Goal: Complete application form: Complete application form

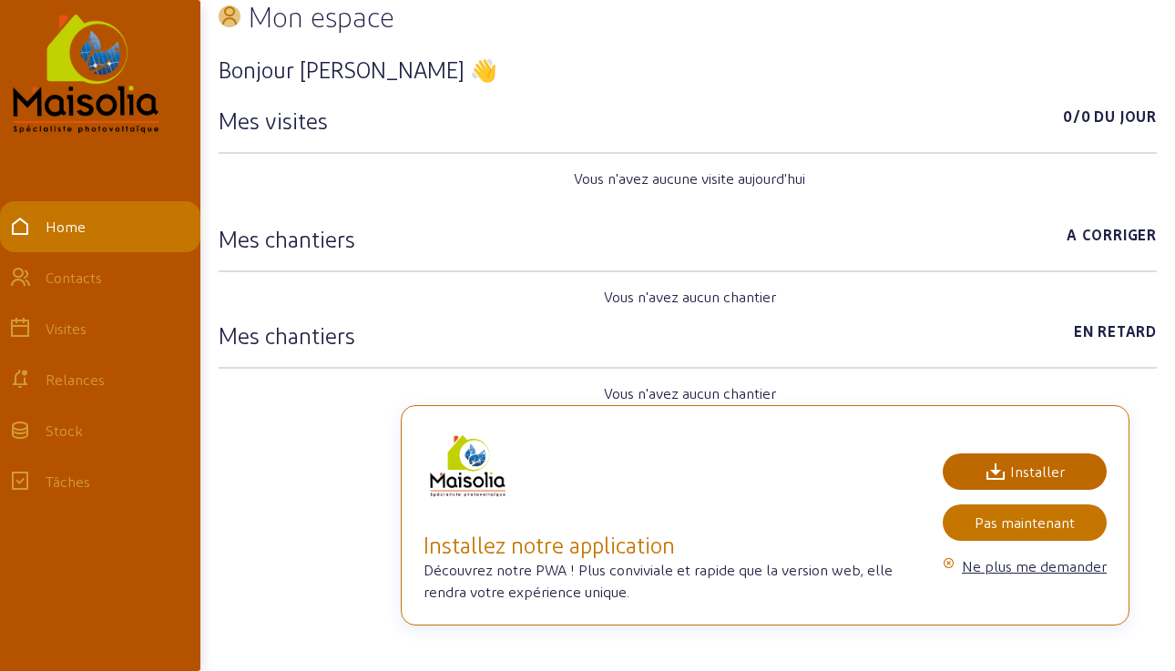
click at [1020, 467] on div "Installer" at bounding box center [1024, 472] width 80 height 22
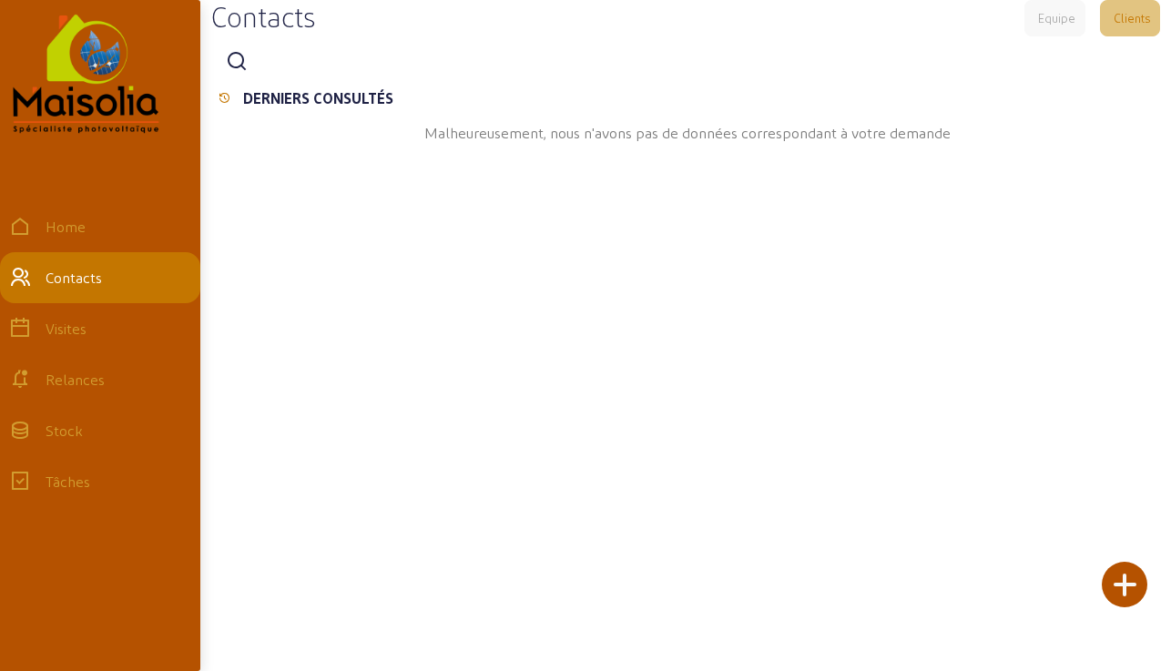
click at [1142, 575] on div at bounding box center [1125, 585] width 46 height 46
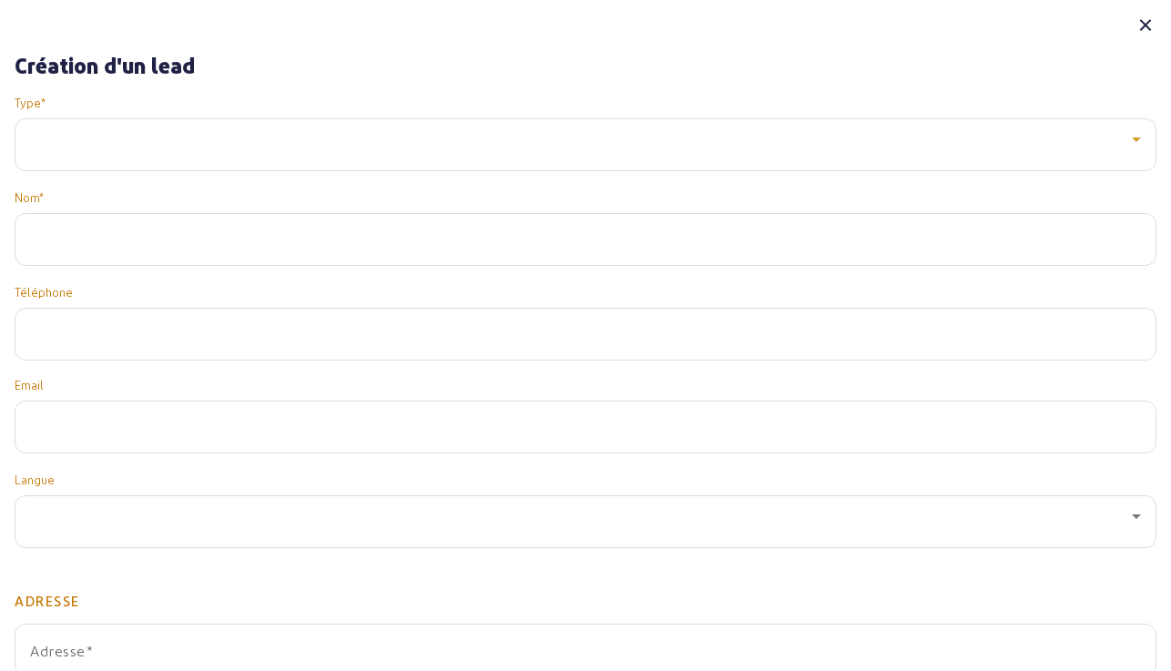
click at [298, 146] on div at bounding box center [581, 139] width 1102 height 22
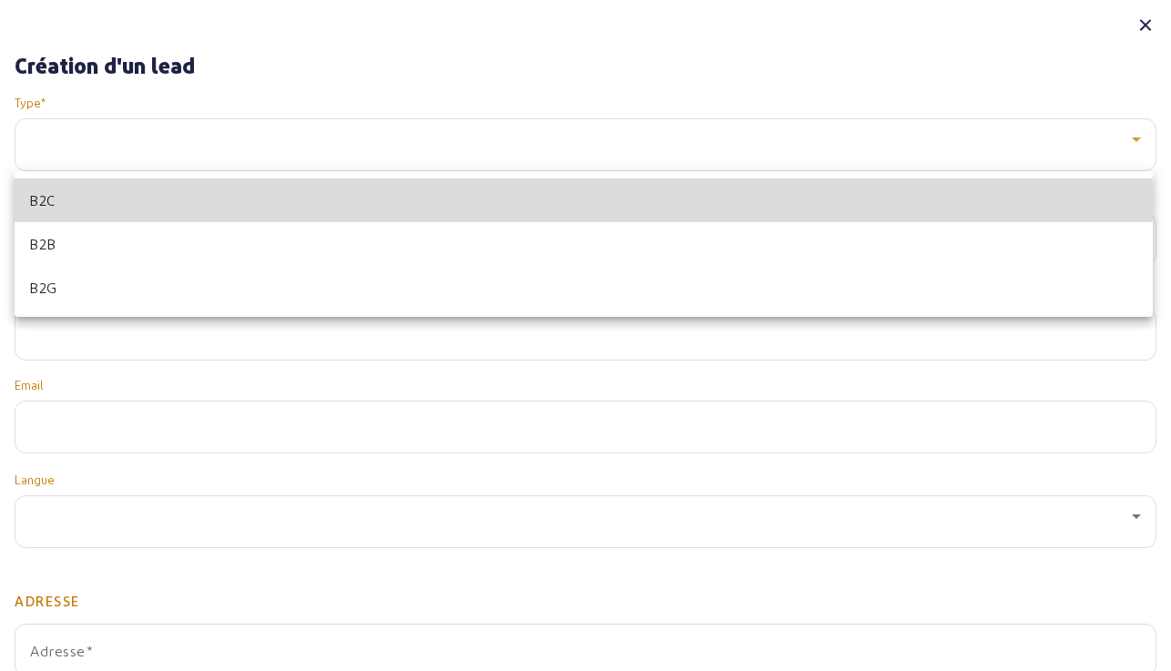
click at [264, 200] on mat-option "B2C" at bounding box center [584, 201] width 1138 height 44
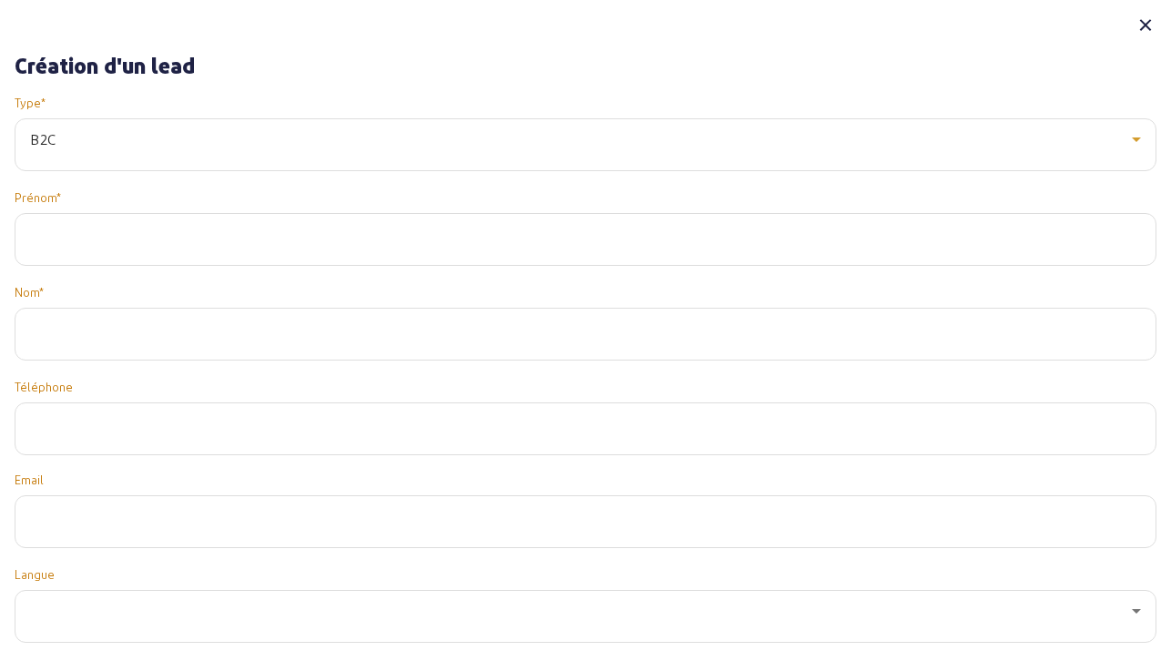
click at [274, 240] on input "text" at bounding box center [585, 234] width 1111 height 22
type input "Emmanuelle"
type input "CERJAK"
click at [104, 417] on span "button" at bounding box center [71, 429] width 82 height 44
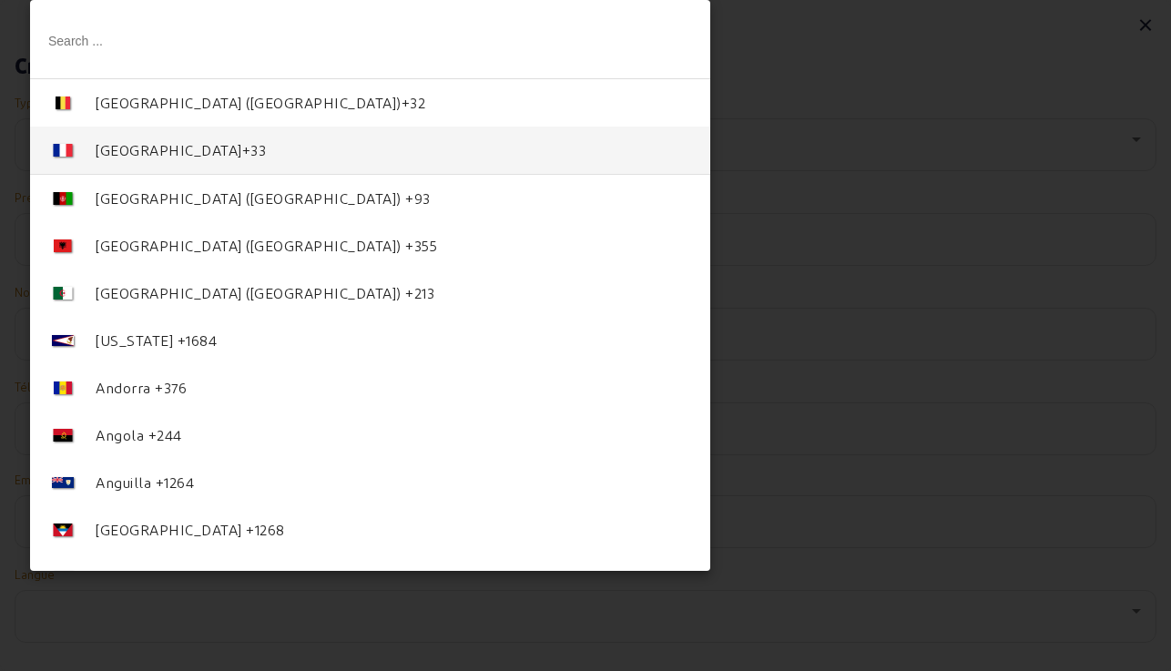
click at [242, 146] on span "+33" at bounding box center [254, 149] width 25 height 17
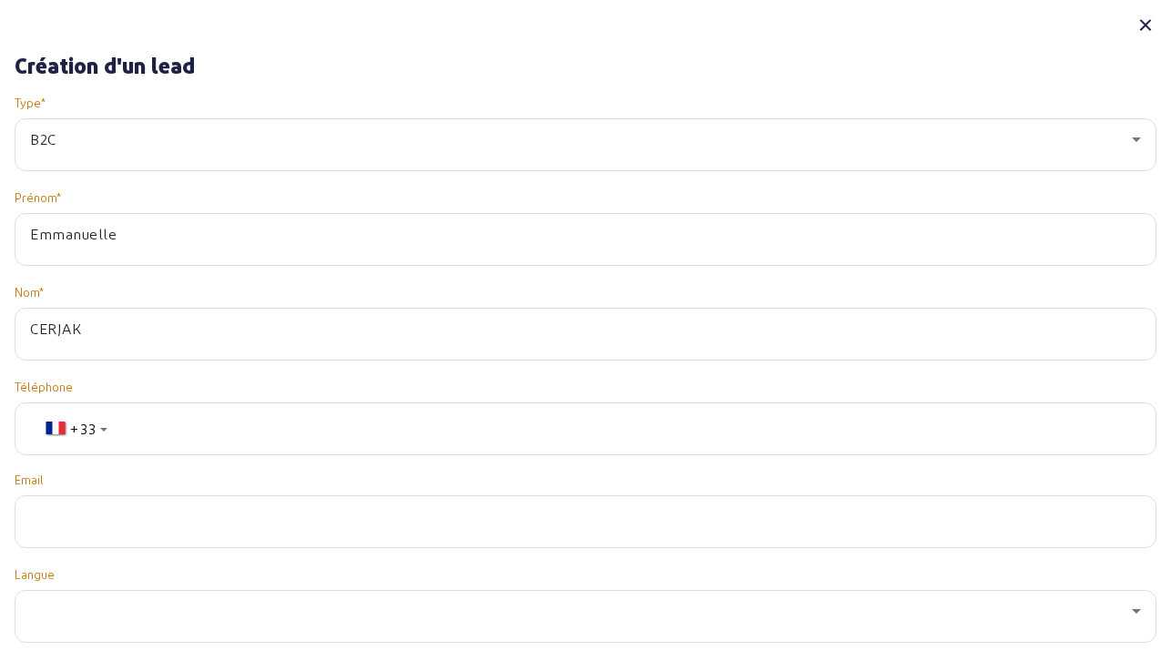
click at [278, 431] on input "tel" at bounding box center [589, 429] width 1106 height 22
paste input "674331779"
type input "674331779"
click at [171, 520] on input "email" at bounding box center [585, 516] width 1111 height 22
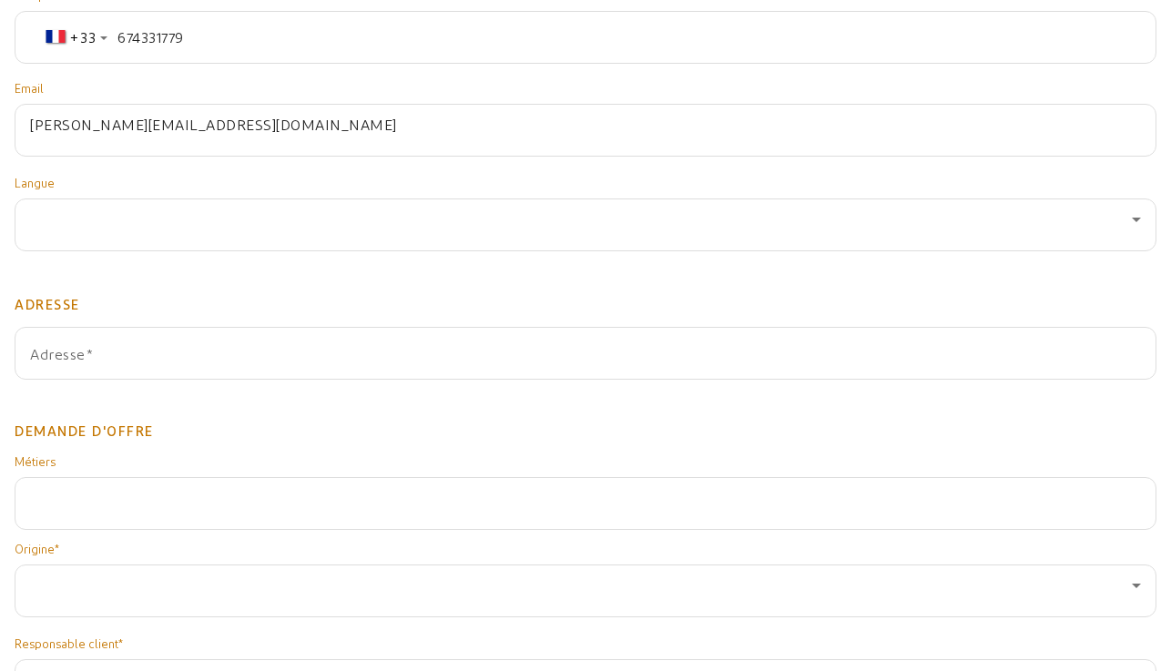
scroll to position [385, 0]
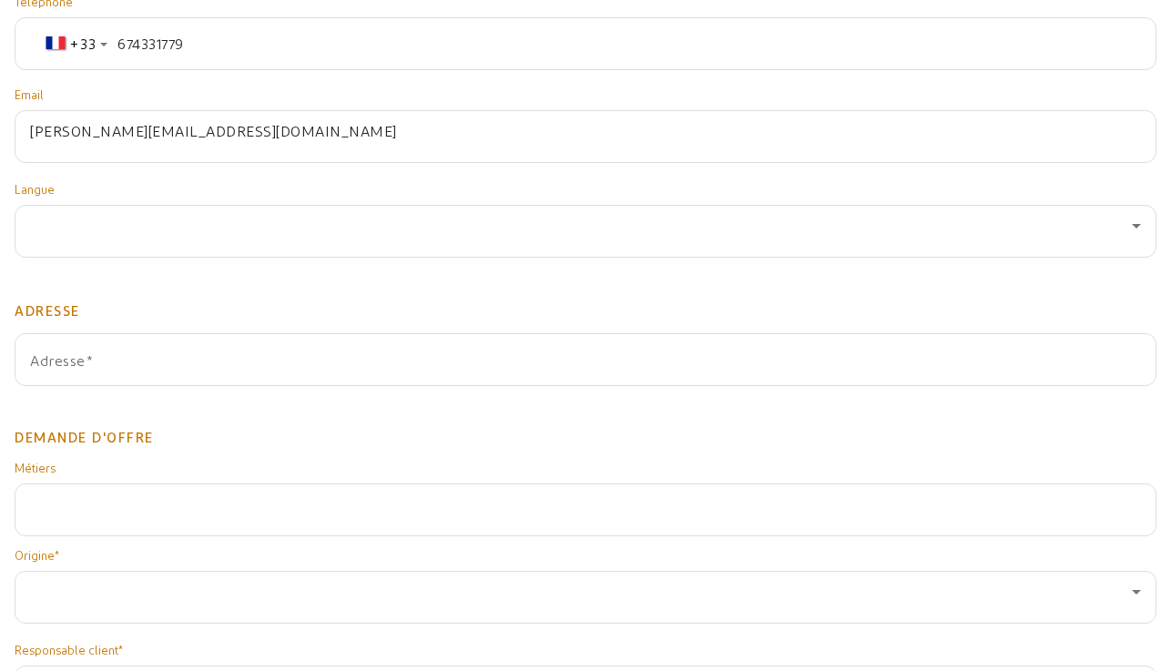
type input "e.cerjak@maisolia.com"
click at [189, 238] on div at bounding box center [585, 231] width 1111 height 51
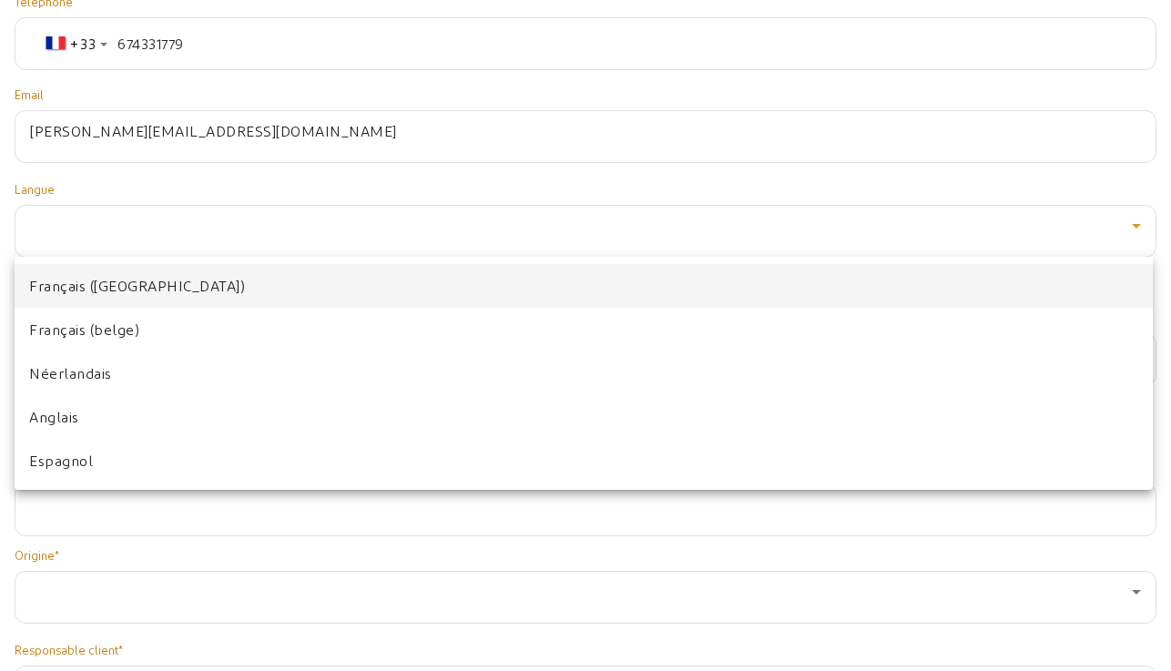
click at [198, 291] on mat-option "Français (France)" at bounding box center [584, 286] width 1138 height 44
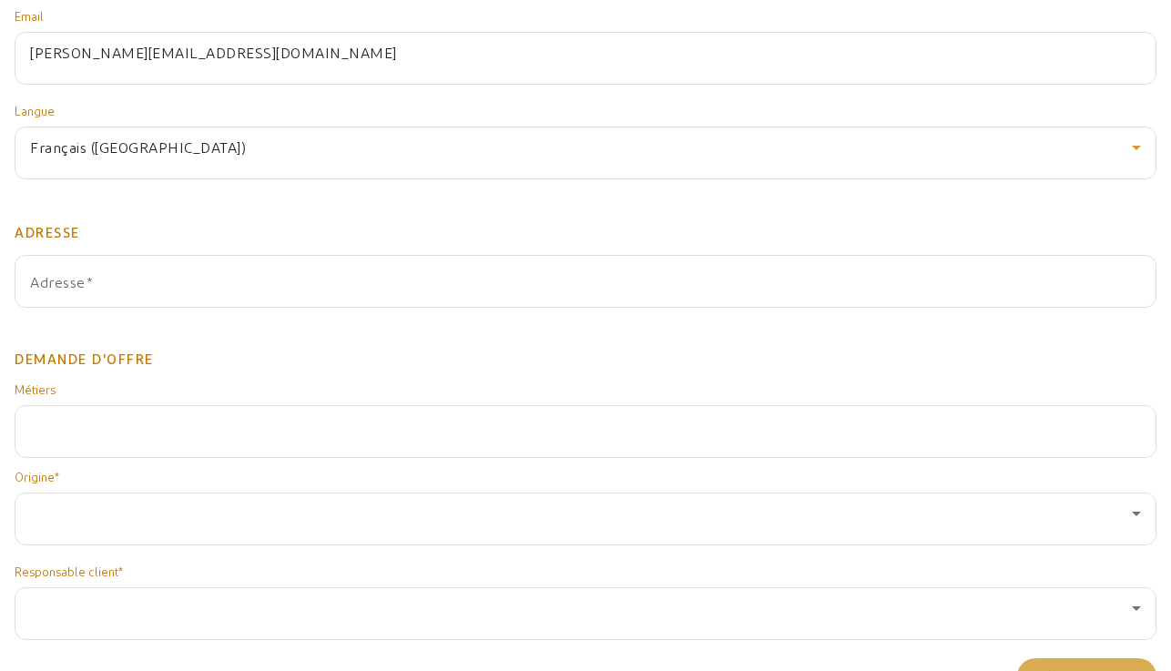
scroll to position [501, 0]
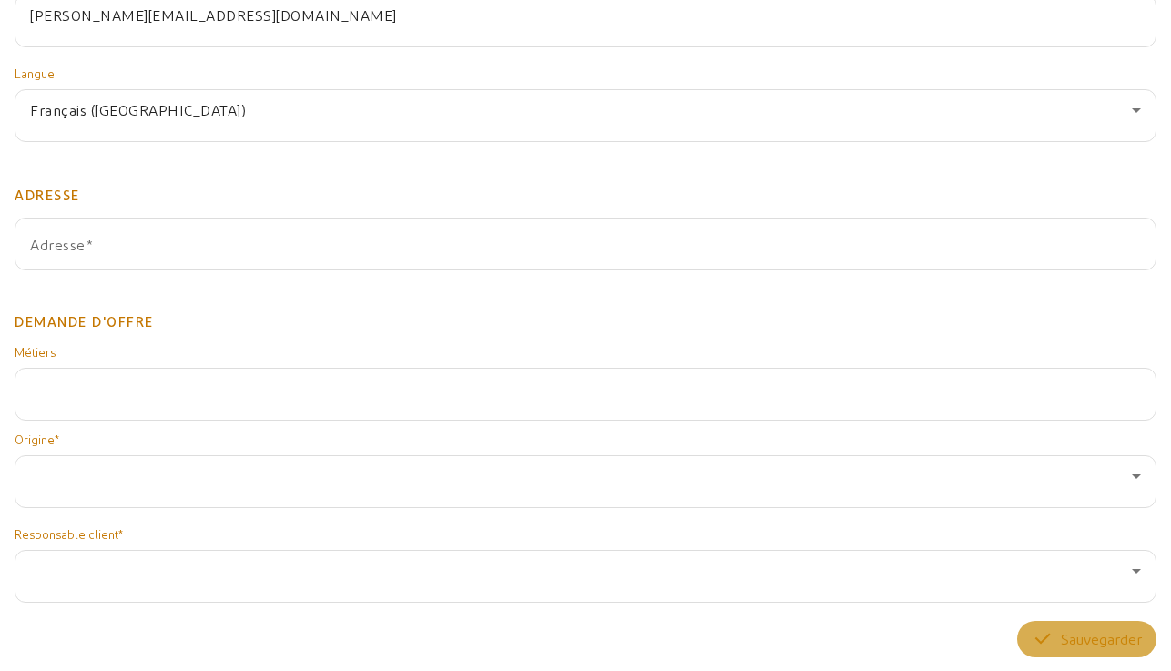
click at [213, 237] on div "Adresse" at bounding box center [585, 244] width 1111 height 51
paste input "3B Chemin de Bataille"
click at [257, 250] on input "3 Chem. de Bataille, 47480 Foulayronnes, France" at bounding box center [585, 251] width 1111 height 22
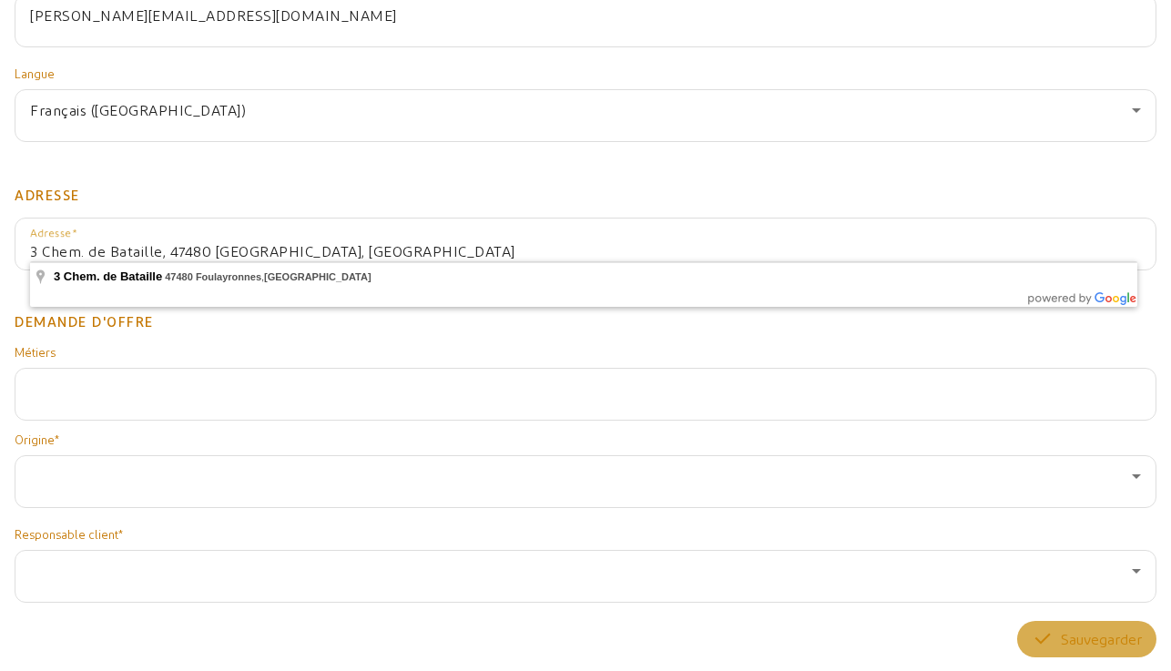
drag, startPoint x: 395, startPoint y: 245, endPoint x: 167, endPoint y: 256, distance: 228.9
click at [187, 254] on input "3 Chem. de Bataille, 47480 Foulayronnes, France" at bounding box center [585, 251] width 1111 height 22
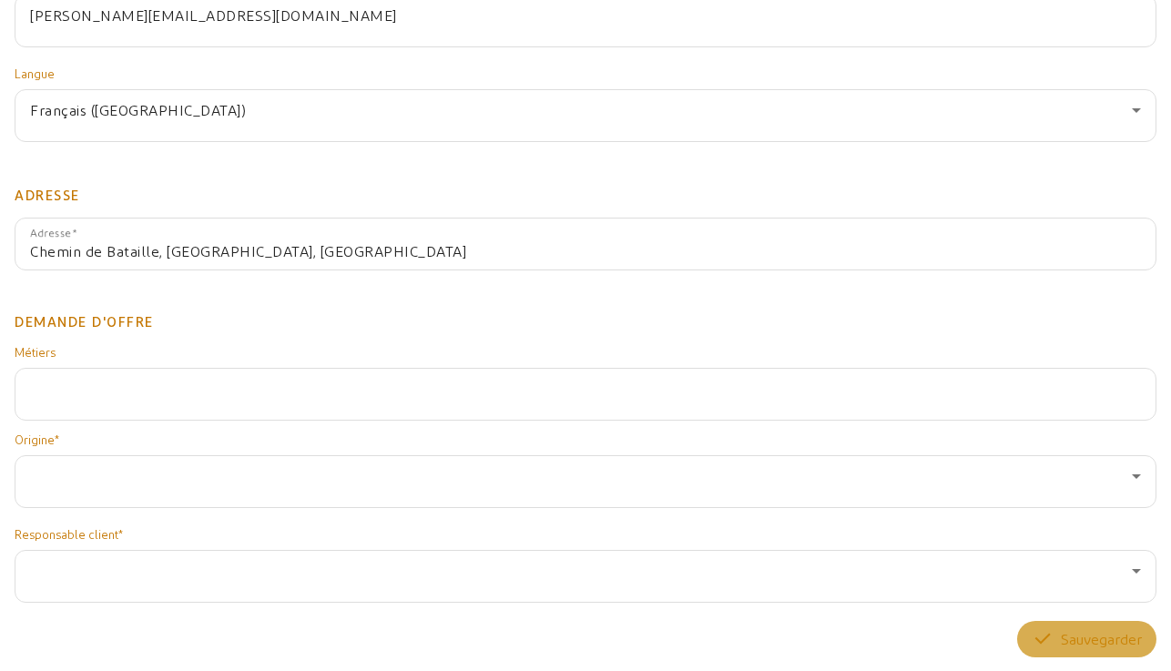
type input "Chem. de Bataille, Foulayronnes, France"
click at [136, 380] on div at bounding box center [585, 394] width 1111 height 51
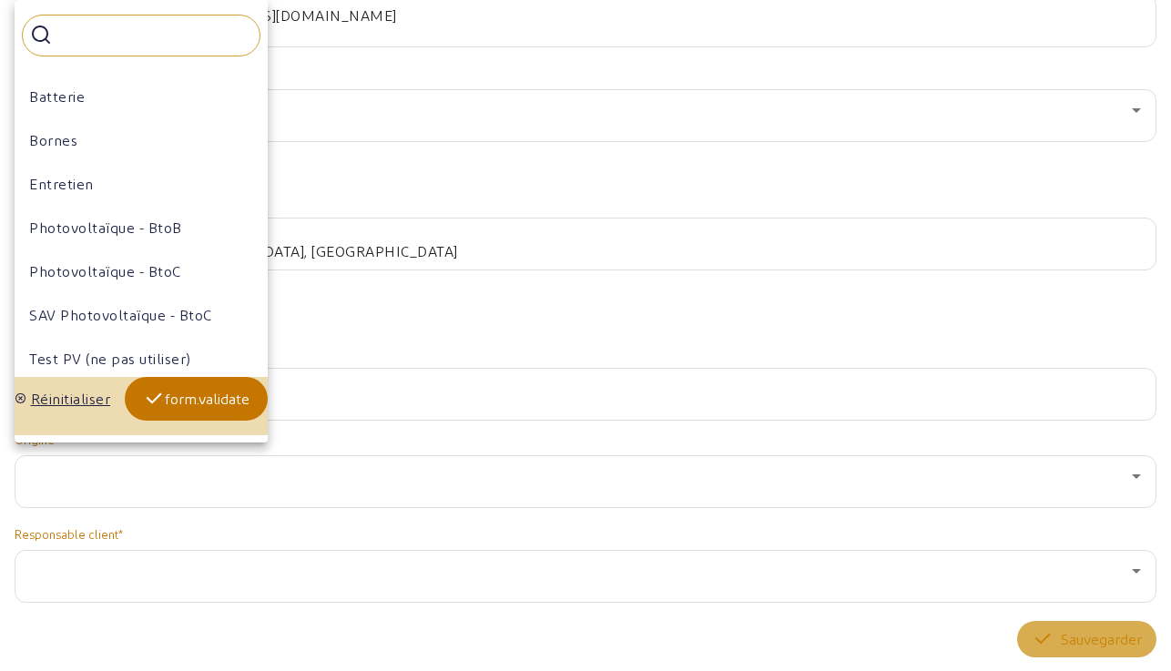
click at [87, 136] on div "Bornes" at bounding box center [141, 140] width 239 height 36
click at [213, 388] on div "form.validate" at bounding box center [196, 399] width 107 height 22
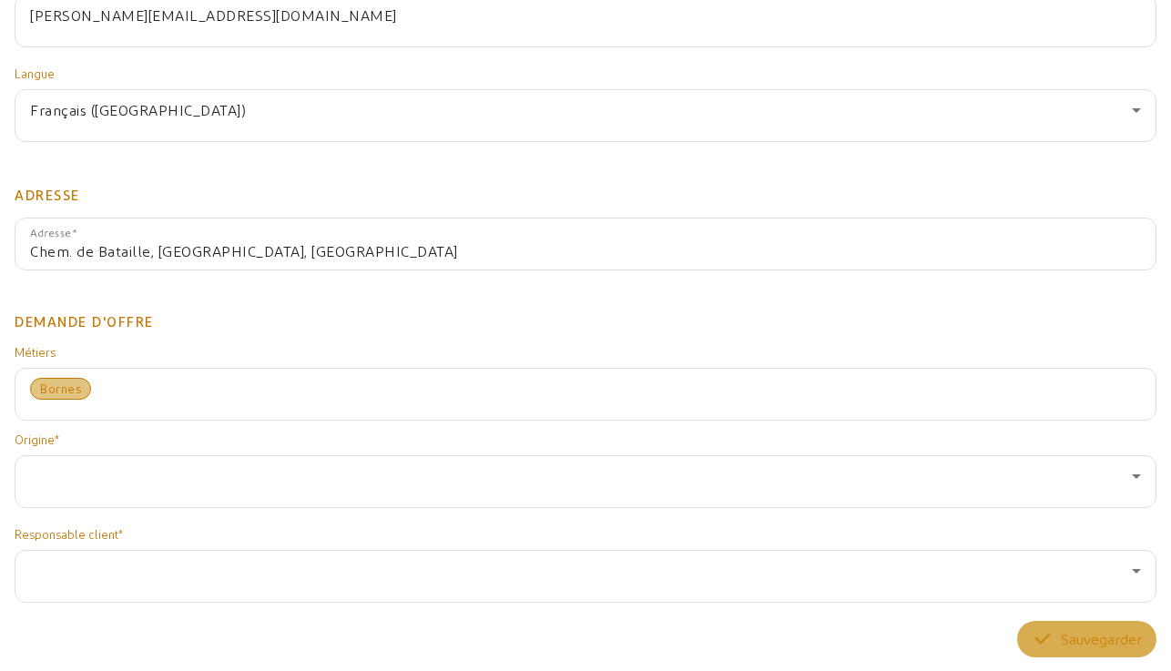
click at [179, 470] on div at bounding box center [581, 476] width 1102 height 22
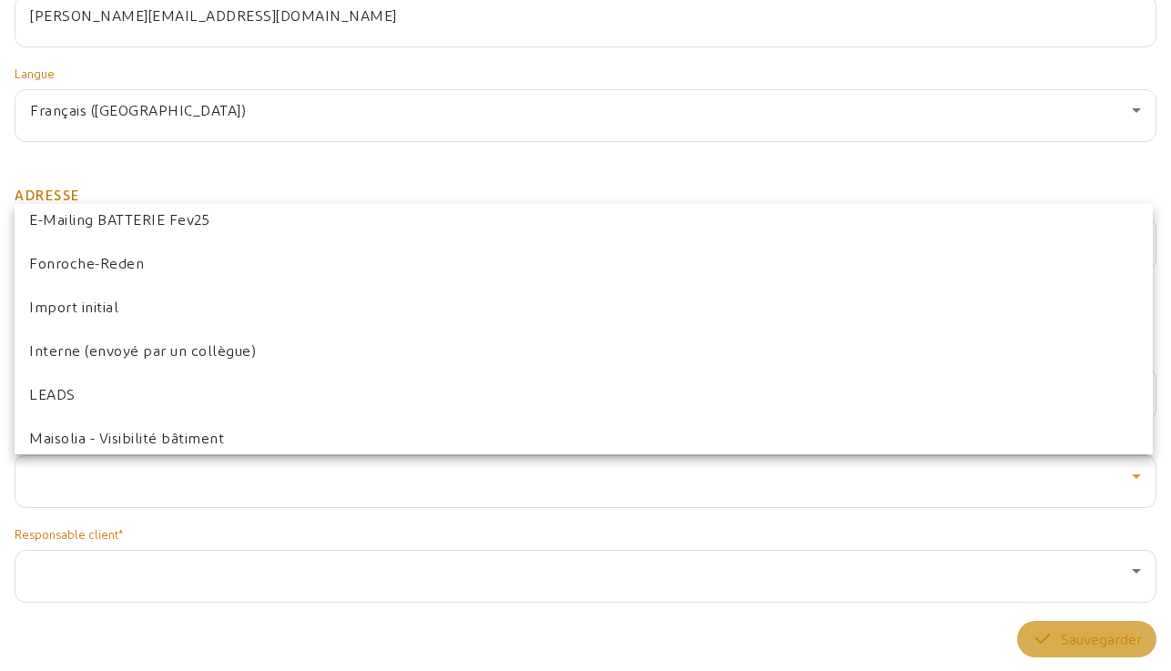
scroll to position [488, 0]
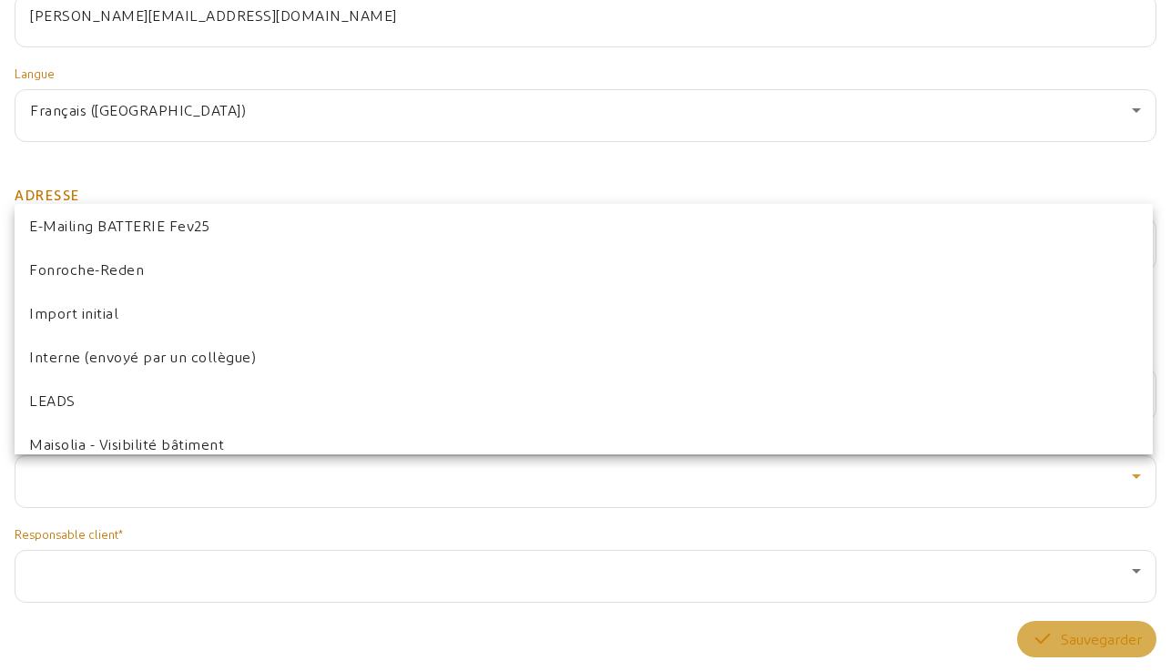
click at [164, 359] on span "Interne (envoyé par un collègue)" at bounding box center [142, 357] width 227 height 22
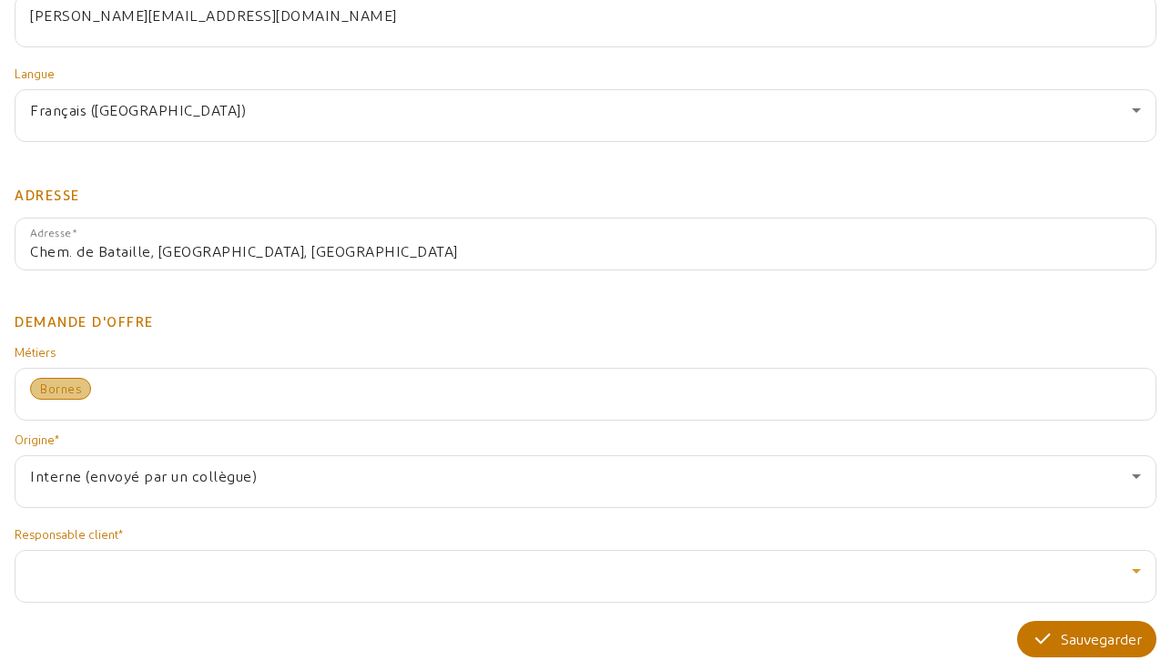
click at [142, 565] on div at bounding box center [581, 571] width 1102 height 22
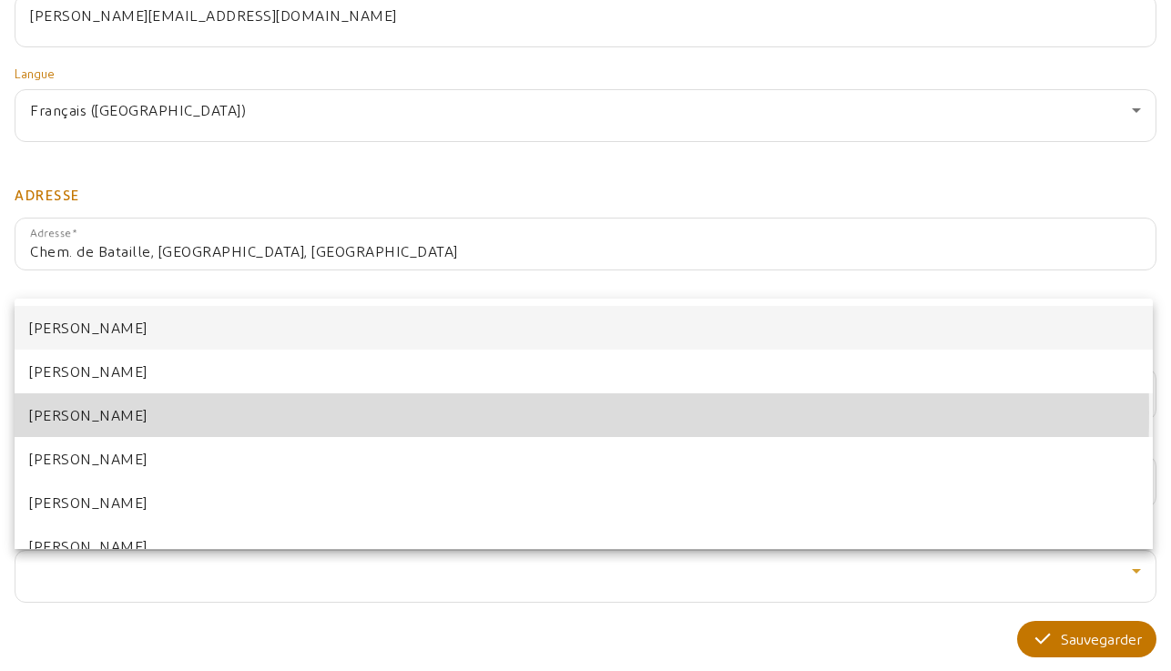
click at [157, 413] on mat-option "Julien LAFITTE" at bounding box center [584, 415] width 1138 height 44
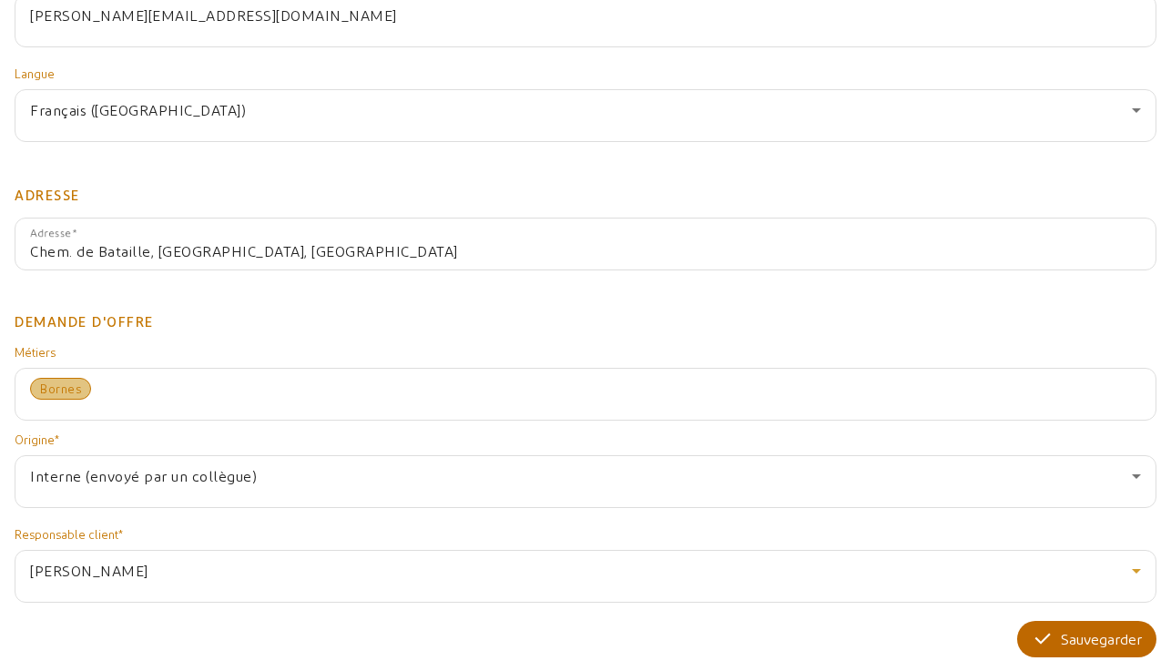
click at [1066, 631] on div "Sauvegarder" at bounding box center [1087, 639] width 110 height 22
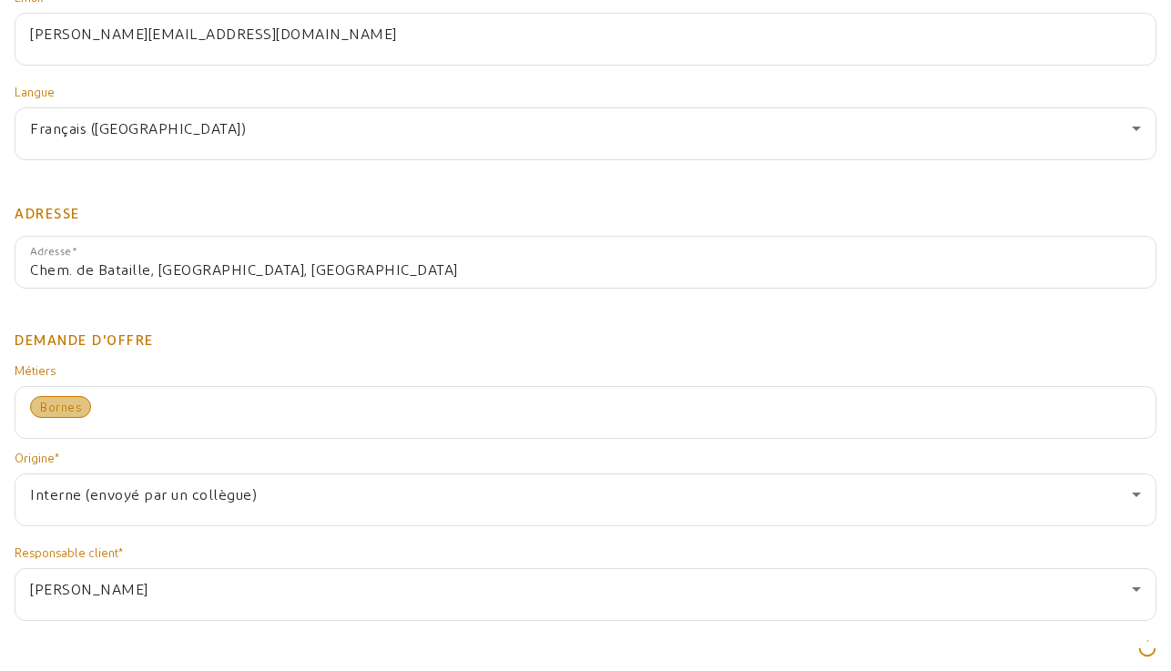
scroll to position [0, 0]
